Goal: Information Seeking & Learning: Learn about a topic

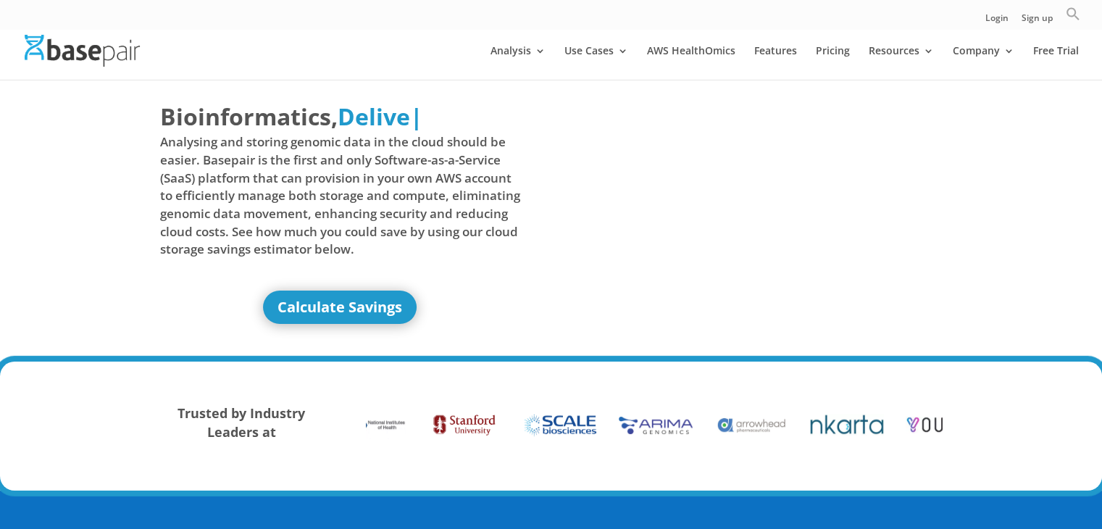
click at [1075, 15] on icon "Search" at bounding box center [1073, 14] width 12 height 12
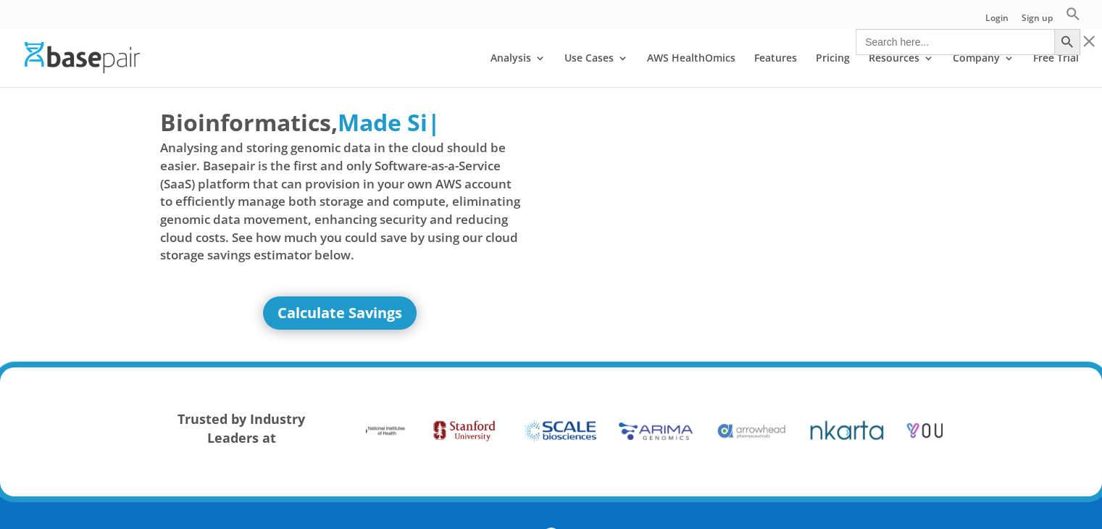
click at [978, 39] on input "Search for:" at bounding box center [955, 42] width 199 height 26
paste input "testing different callers/parameters"
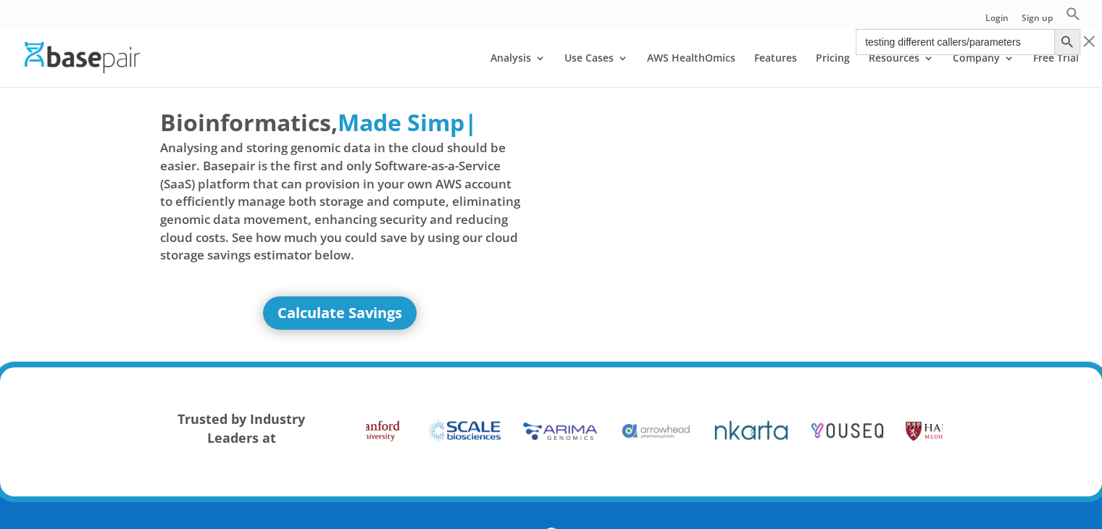
type input "testing different callers/parameters"
click at [1054, 29] on button "Search Button" at bounding box center [1067, 42] width 26 height 26
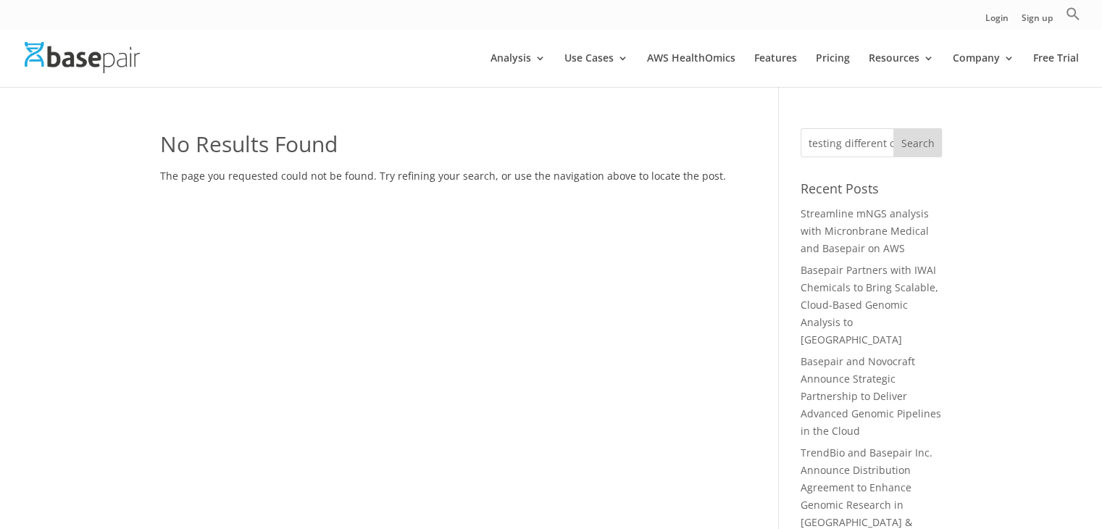
click at [855, 133] on input "testing different callers/parameters" at bounding box center [871, 142] width 141 height 29
type input "f"
paste input "genetic variant level."
type input "genetic variant level."
click at [919, 138] on input "Search" at bounding box center [917, 142] width 49 height 29
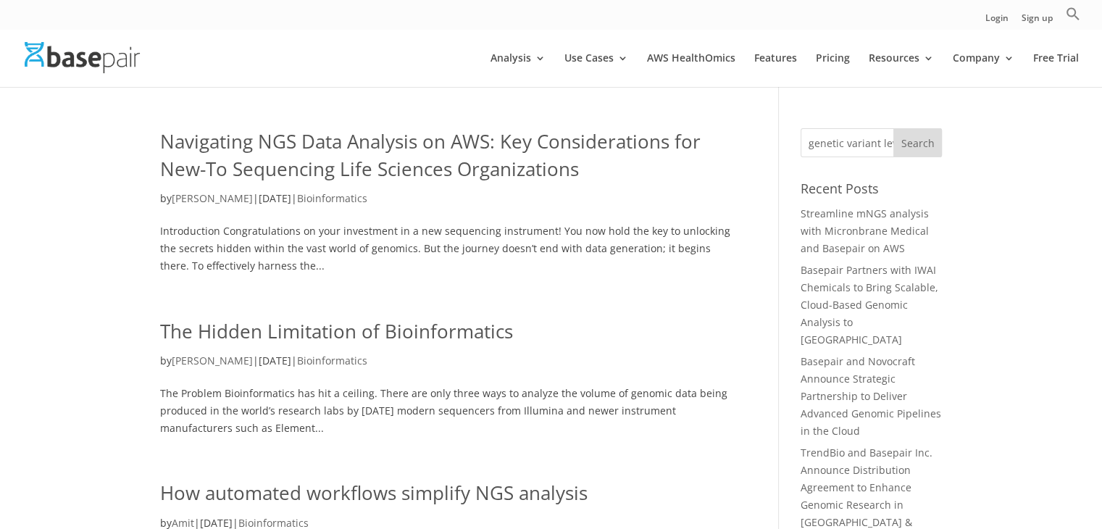
drag, startPoint x: 862, startPoint y: 143, endPoint x: 957, endPoint y: 150, distance: 95.9
type input "g"
paste input "endogenous viral elements."
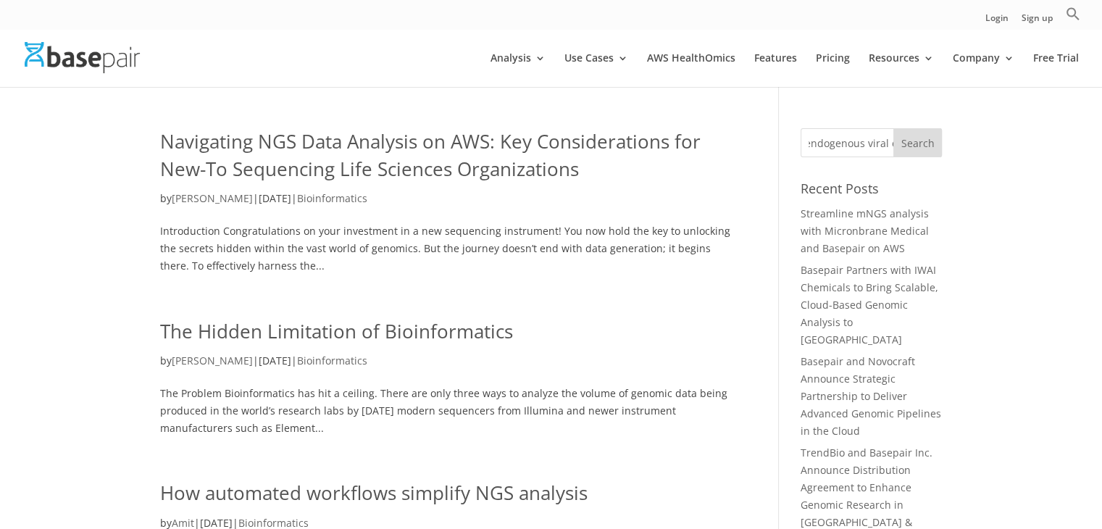
type input "endogenous viral elements."
click at [893, 128] on input "Search" at bounding box center [917, 142] width 49 height 29
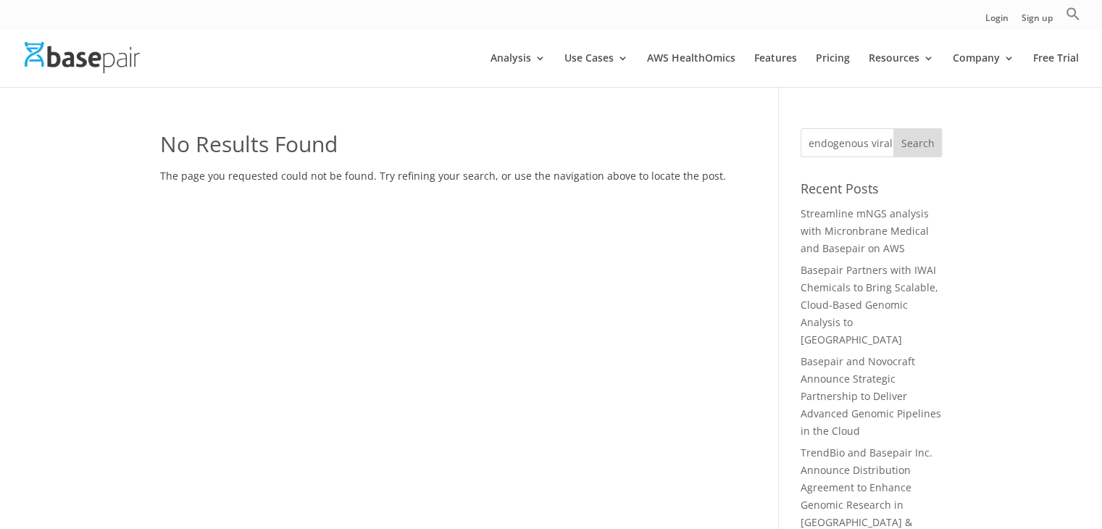
click at [852, 153] on input "endogenous viral elements." at bounding box center [871, 142] width 141 height 29
drag, startPoint x: 810, startPoint y: 144, endPoint x: 1018, endPoint y: 153, distance: 208.1
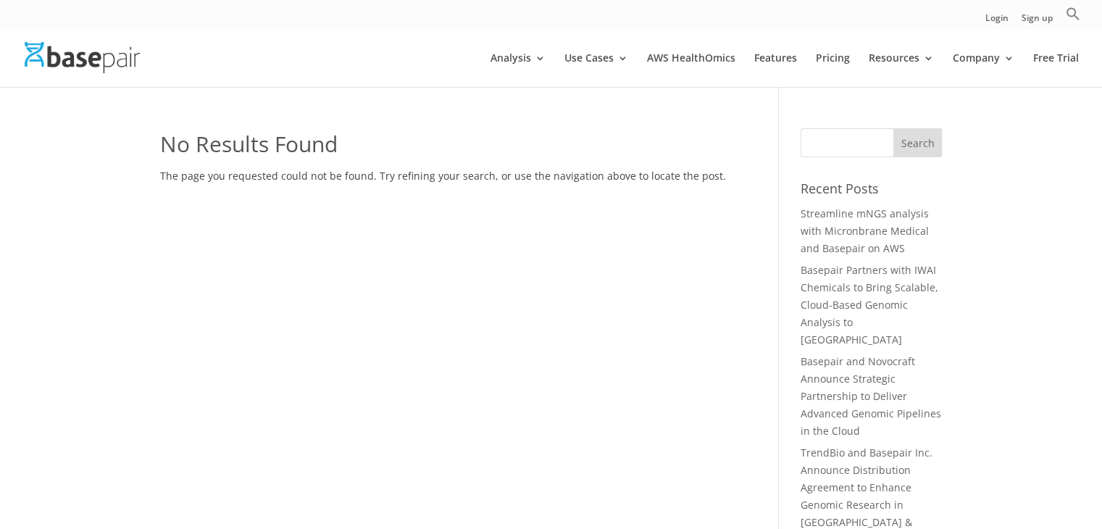
paste input "r viral genomics."
type input "r viral genomics."
click at [893, 128] on input "Search" at bounding box center [917, 142] width 49 height 29
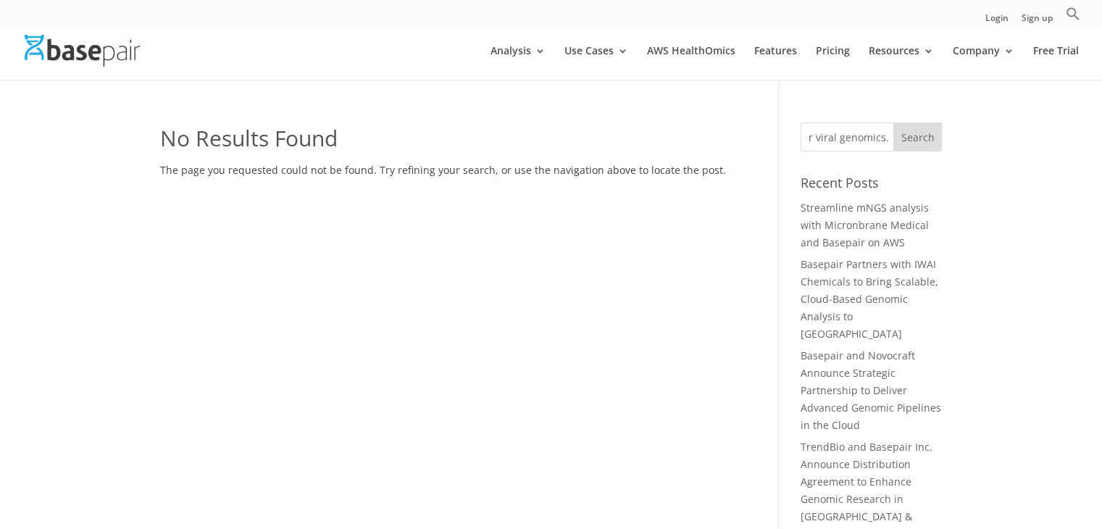
click at [812, 143] on input "r viral genomics." at bounding box center [871, 136] width 141 height 29
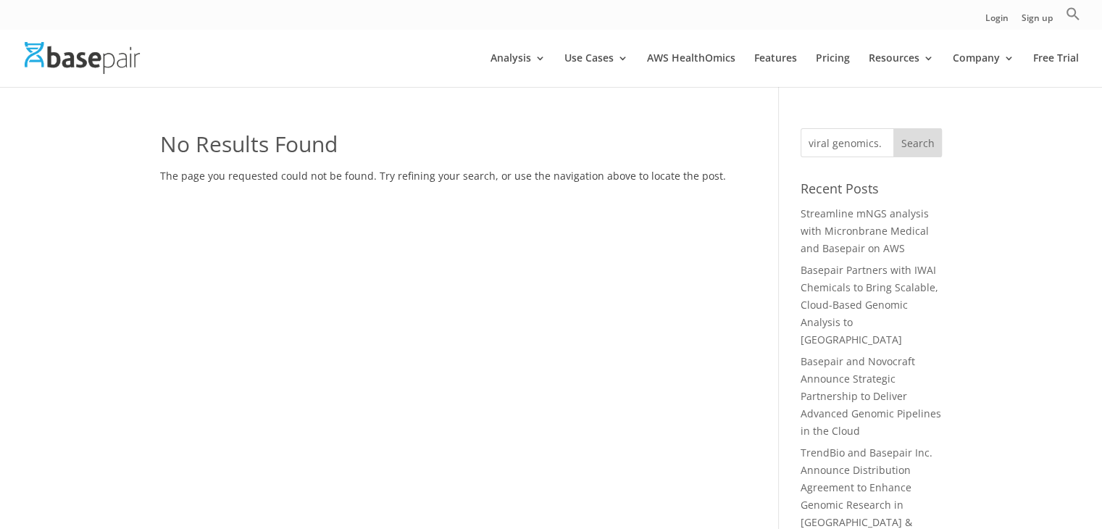
type input "viral genomics."
click at [893, 128] on input "Search" at bounding box center [917, 142] width 49 height 29
click at [936, 138] on input "Search" at bounding box center [917, 142] width 49 height 29
